Goal: Information Seeking & Learning: Learn about a topic

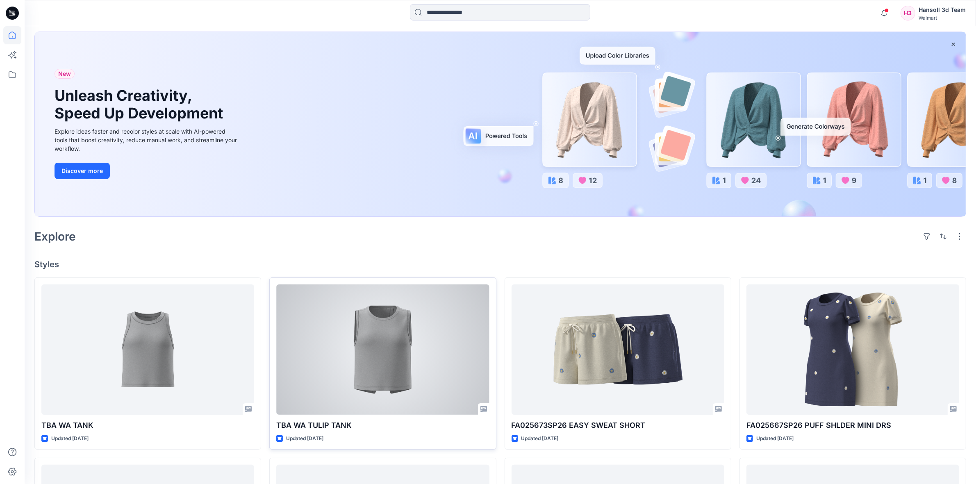
scroll to position [51, 0]
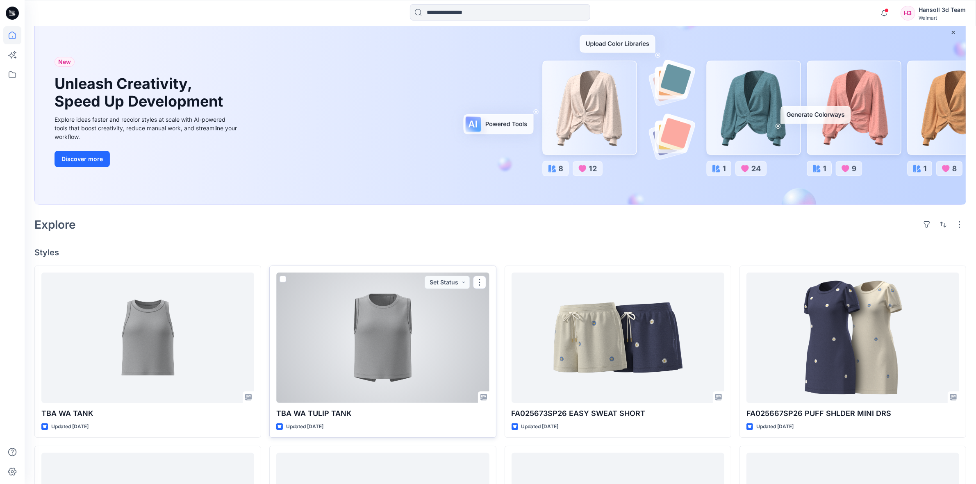
click at [389, 356] on div at bounding box center [382, 338] width 213 height 130
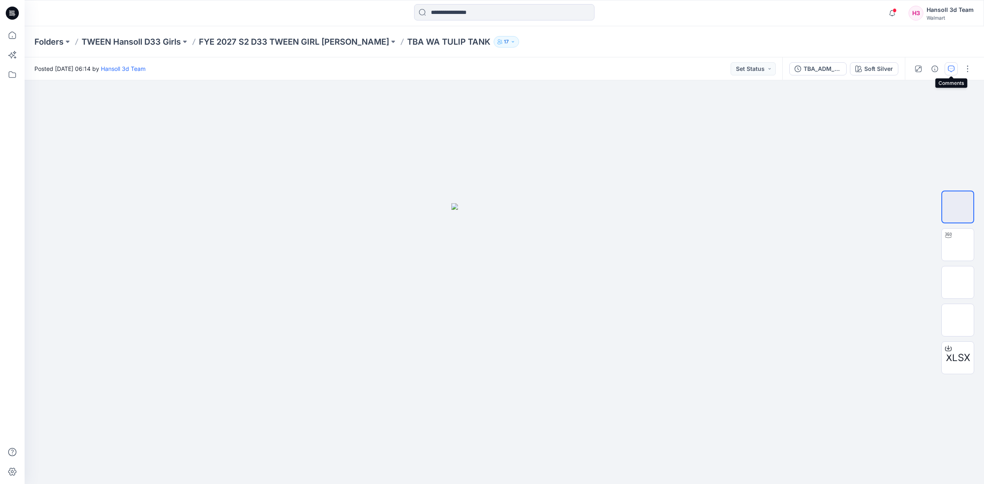
click at [950, 68] on icon "button" at bounding box center [951, 69] width 7 height 7
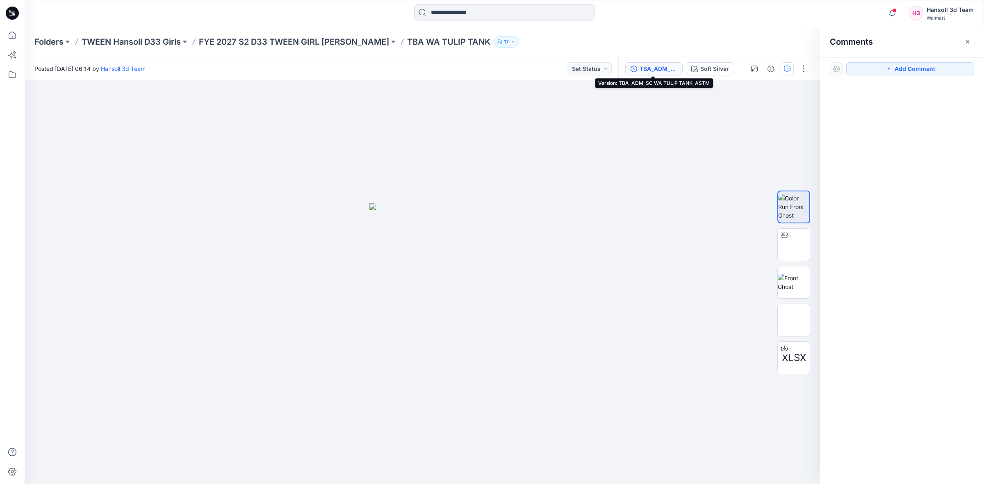
click at [645, 64] on div "TBA_ADM_SC WA TULIP TANK_ASTM" at bounding box center [659, 68] width 38 height 9
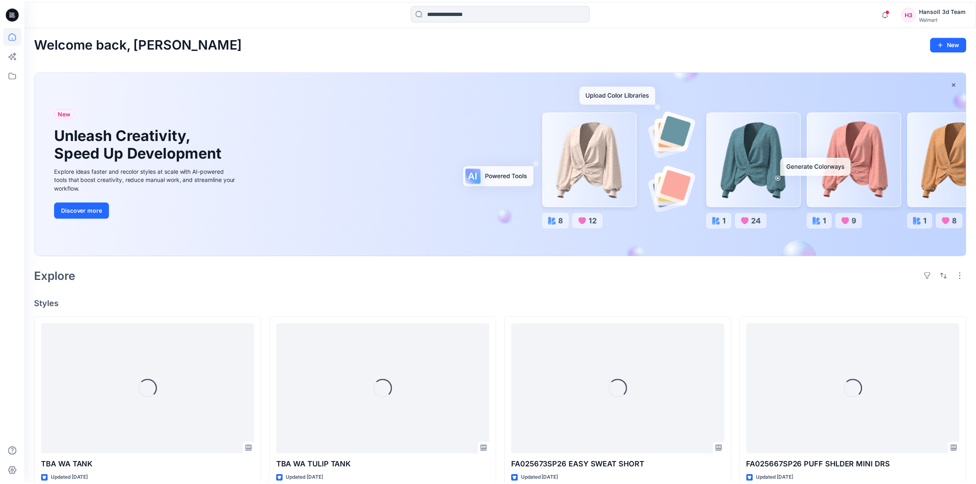
scroll to position [51, 0]
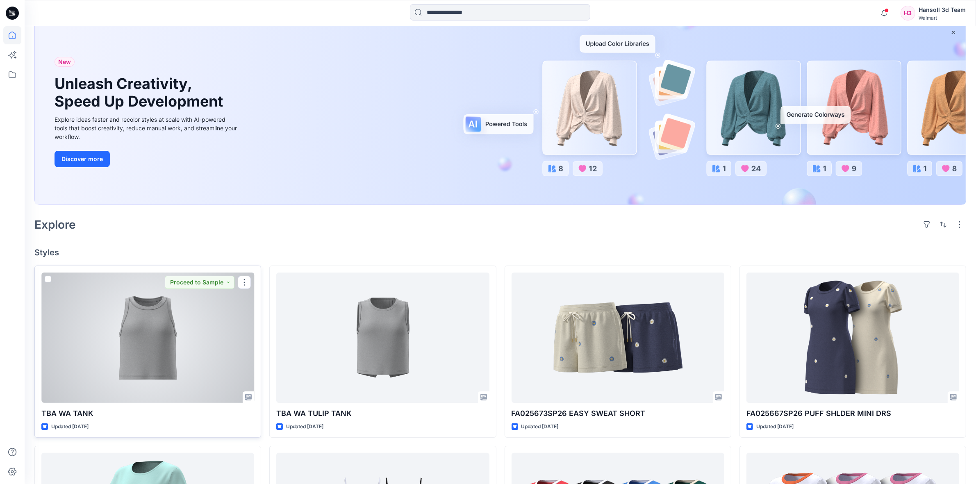
click at [202, 351] on div at bounding box center [147, 338] width 213 height 130
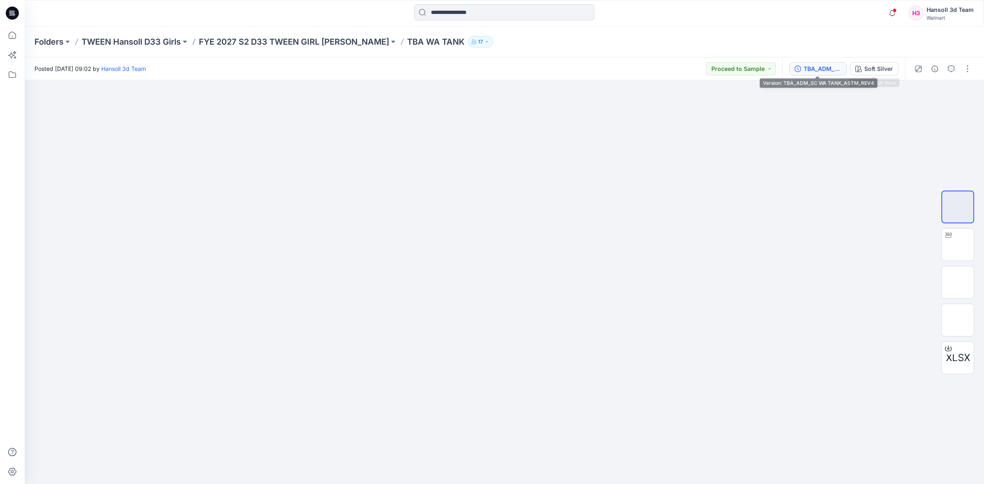
click at [827, 74] on button "TBA_ADM_SC WA TANK_ASTM_REV4" at bounding box center [817, 68] width 57 height 13
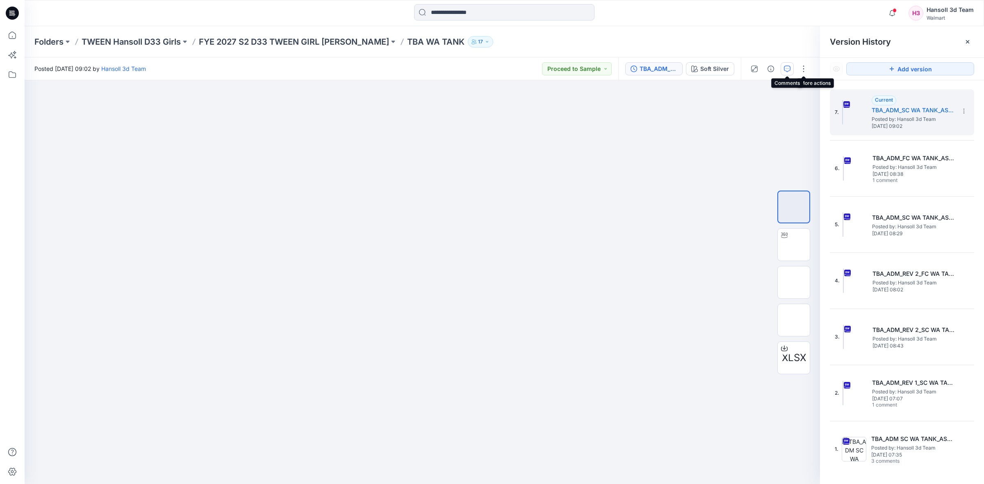
click at [792, 68] on button "button" at bounding box center [787, 68] width 13 height 13
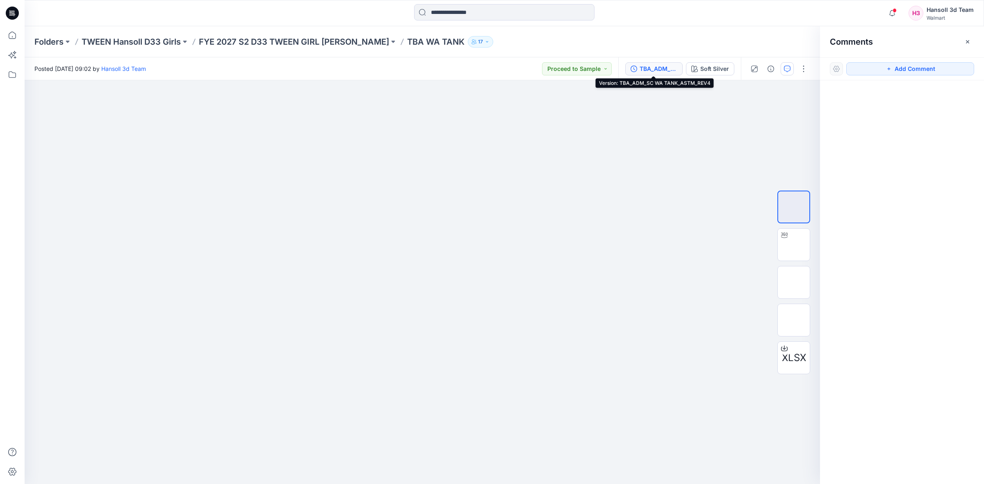
click at [654, 66] on div "TBA_ADM_SC WA TANK_ASTM_REV4" at bounding box center [659, 68] width 38 height 9
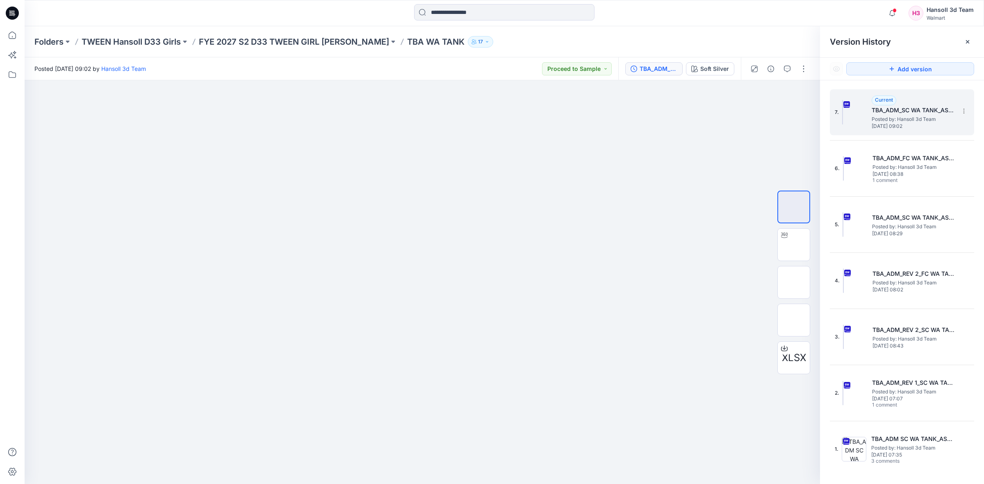
click at [913, 117] on span "Posted by: Hansoll 3d Team" at bounding box center [913, 119] width 82 height 8
click at [791, 66] on button "button" at bounding box center [787, 68] width 13 height 13
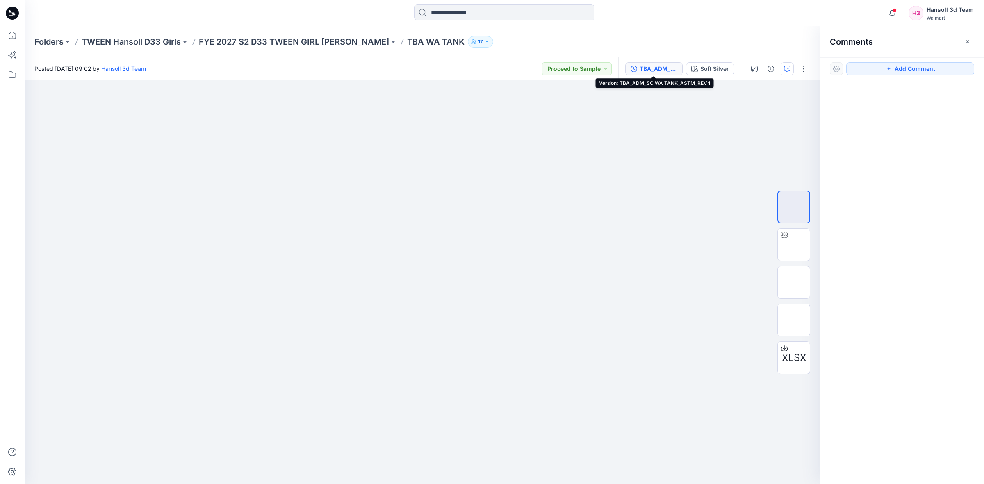
click at [656, 71] on div "TBA_ADM_SC WA TANK_ASTM_REV4" at bounding box center [659, 68] width 38 height 9
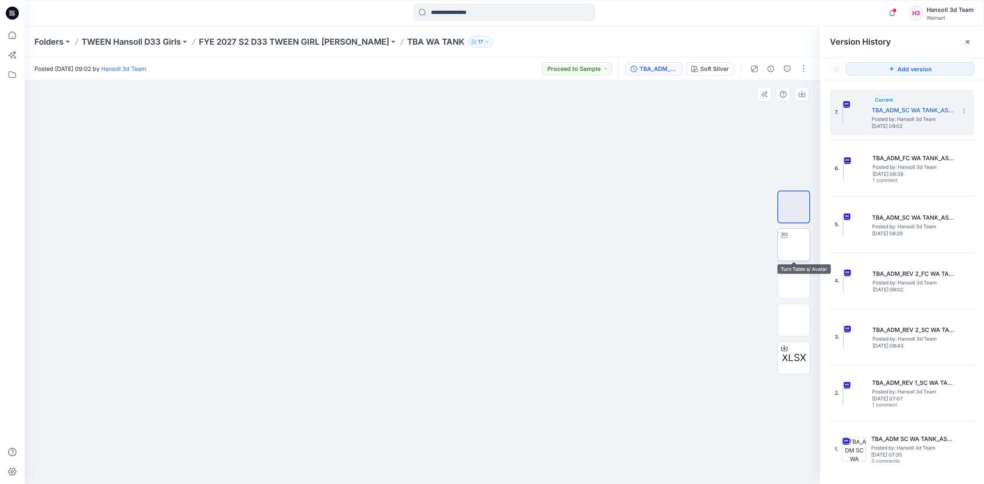
click at [794, 245] on img at bounding box center [794, 245] width 0 height 0
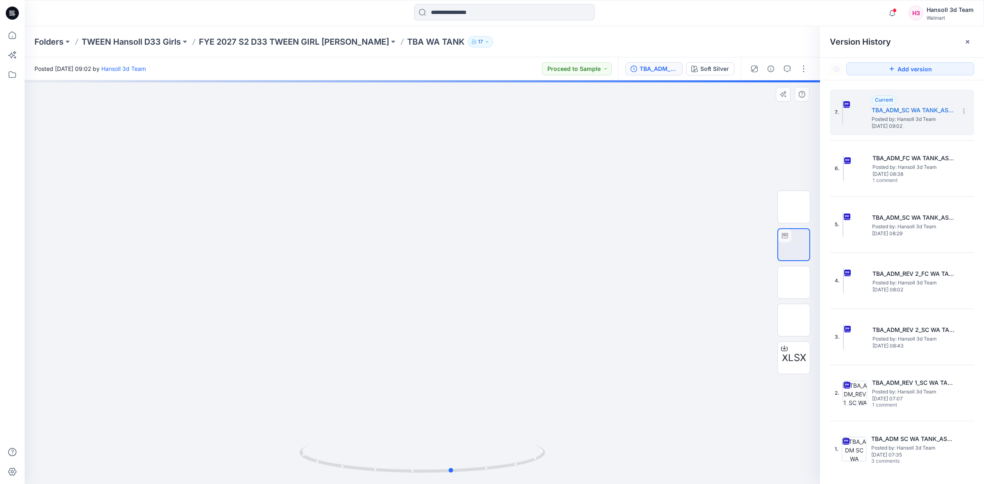
drag, startPoint x: 446, startPoint y: 275, endPoint x: 476, endPoint y: 278, distance: 30.1
click at [476, 278] on div at bounding box center [422, 282] width 795 height 404
